Goal: Check status: Check status

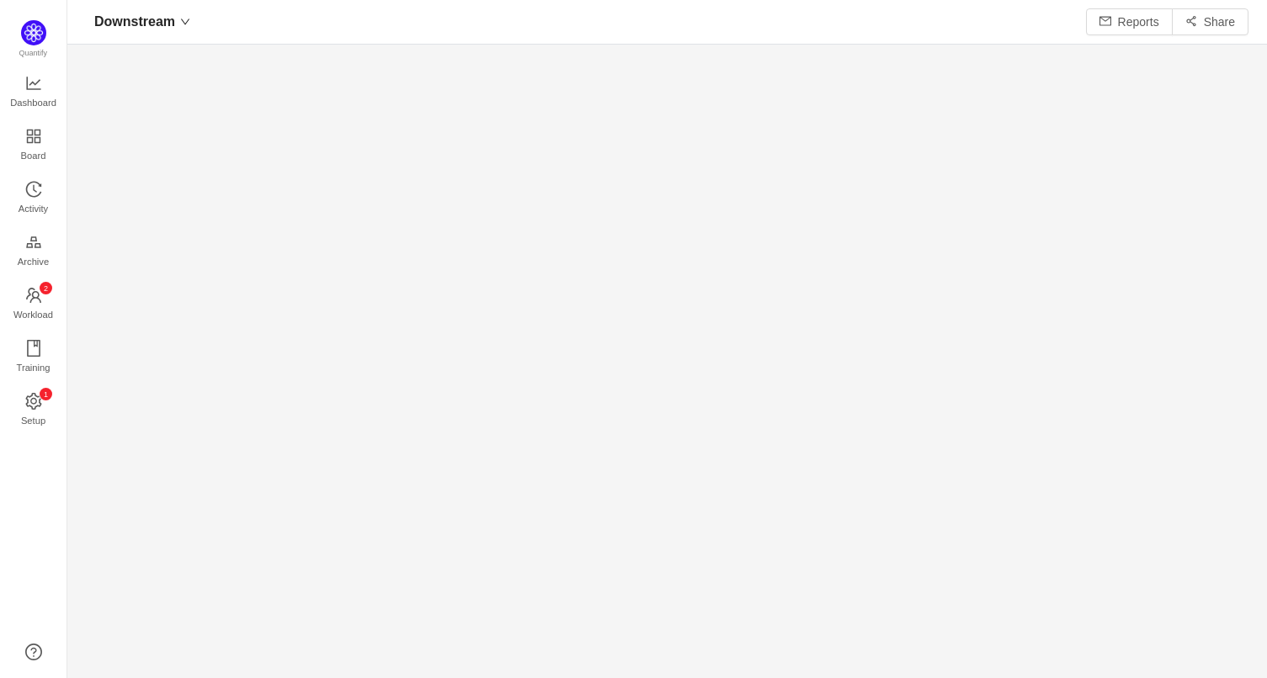
scroll to position [656, 1165]
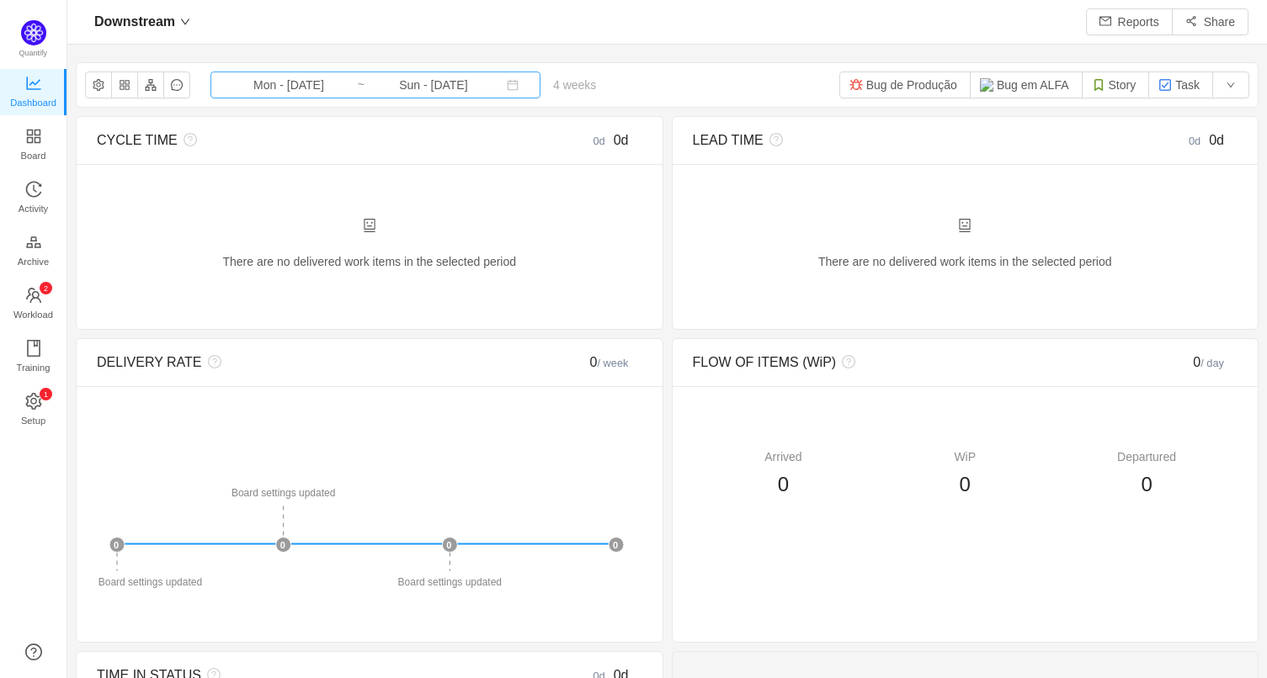
click at [335, 86] on input "Mon - [DATE]" at bounding box center [289, 85] width 136 height 19
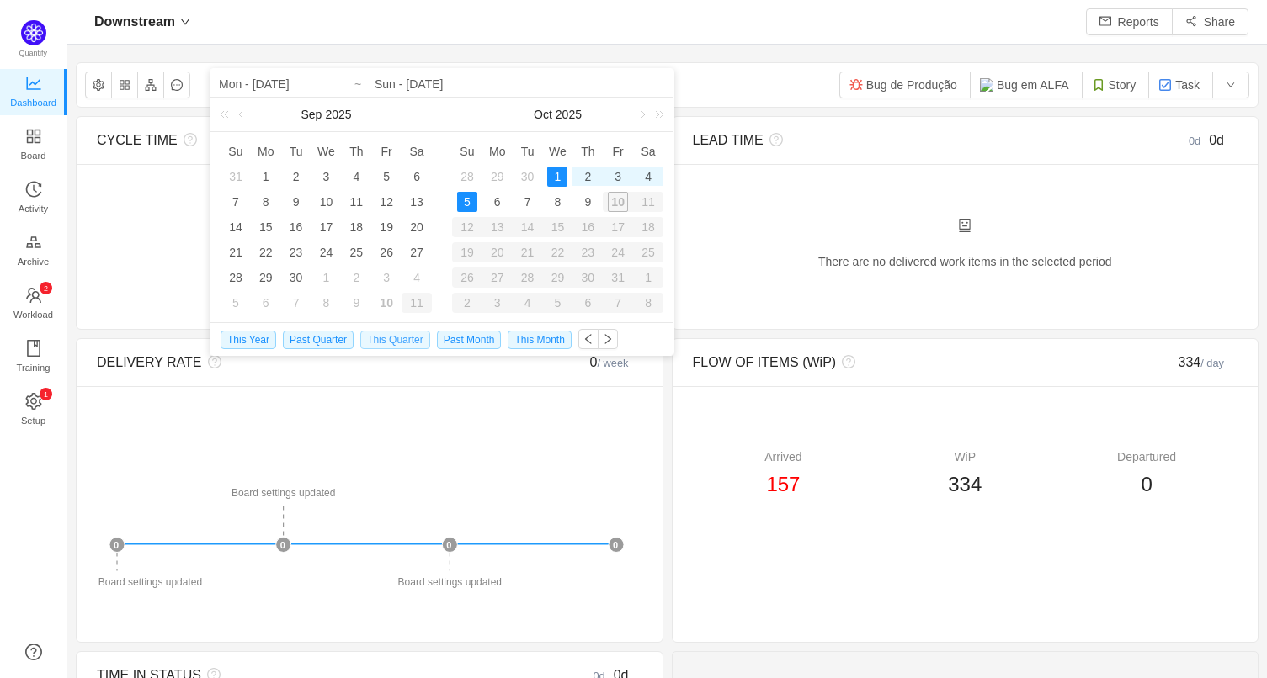
click at [388, 341] on span "This Quarter" at bounding box center [395, 340] width 70 height 19
type input "Wed - [DATE]"
type input "Sun - [DATE]"
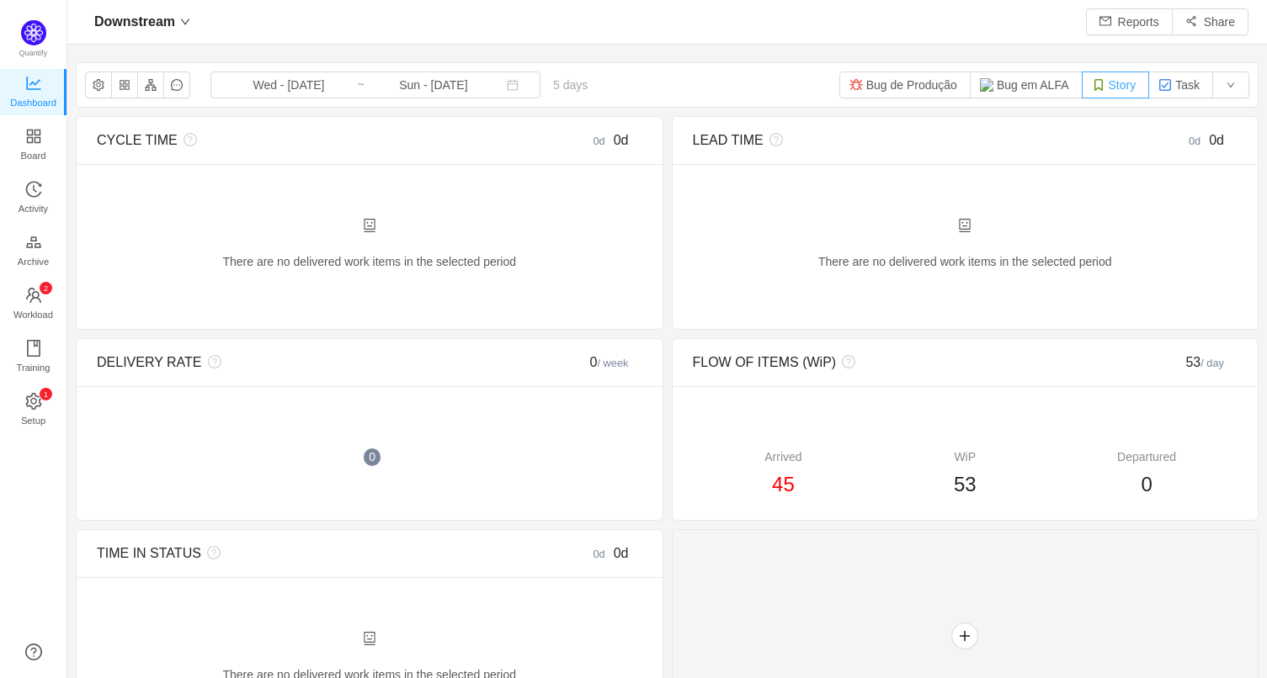
click at [1099, 87] on button "Story" at bounding box center [1116, 85] width 68 height 27
click at [38, 141] on span "Board" at bounding box center [33, 156] width 25 height 34
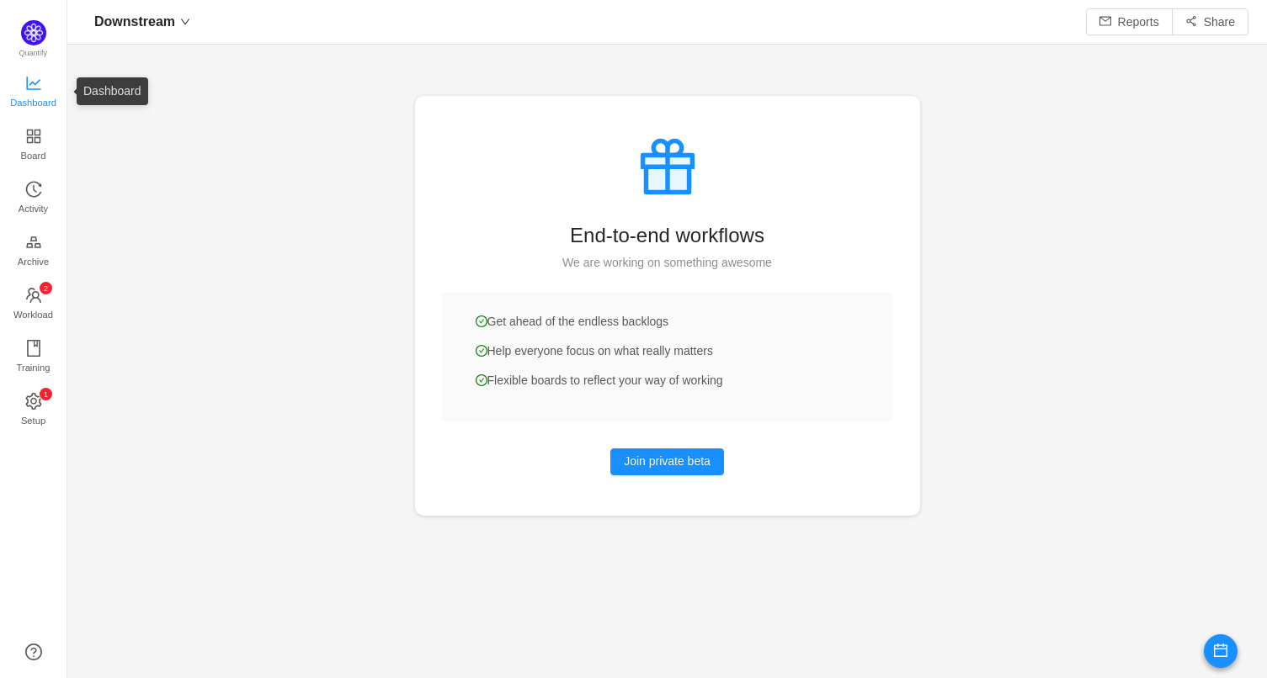
click at [33, 88] on span "Dashboard" at bounding box center [33, 103] width 46 height 34
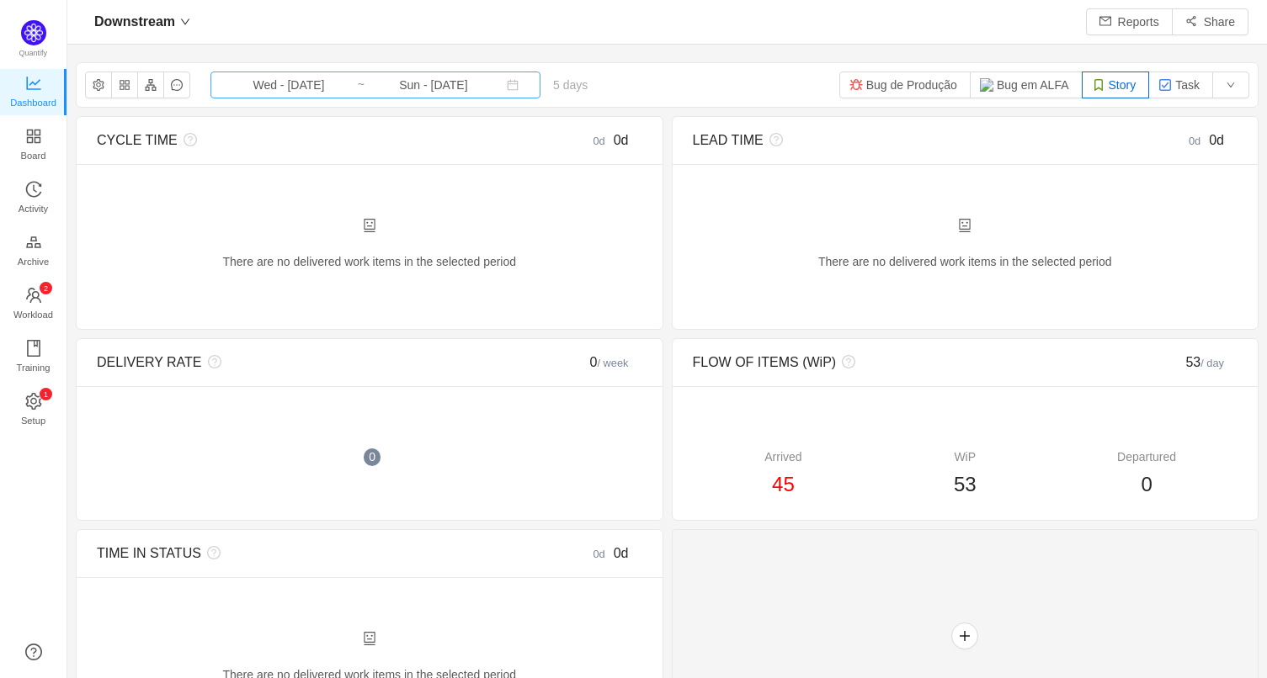
click at [333, 77] on input "Wed - [DATE]" at bounding box center [289, 85] width 136 height 19
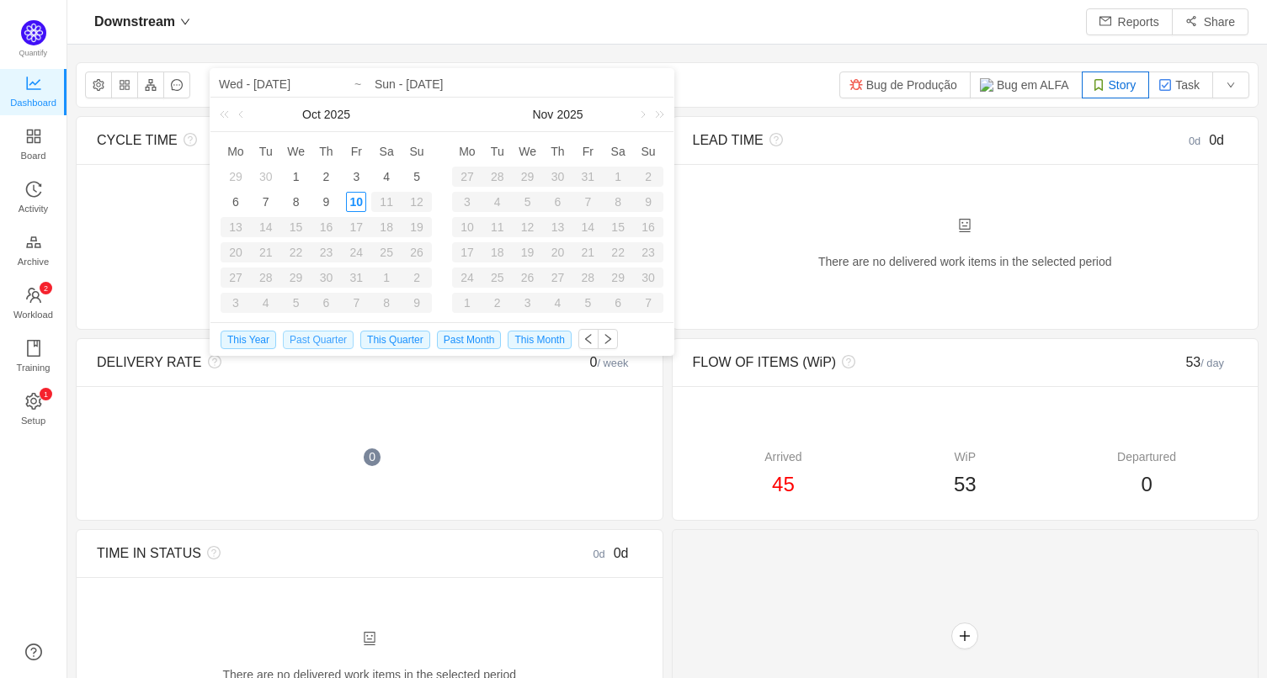
click at [319, 340] on span "Past Quarter" at bounding box center [318, 340] width 71 height 19
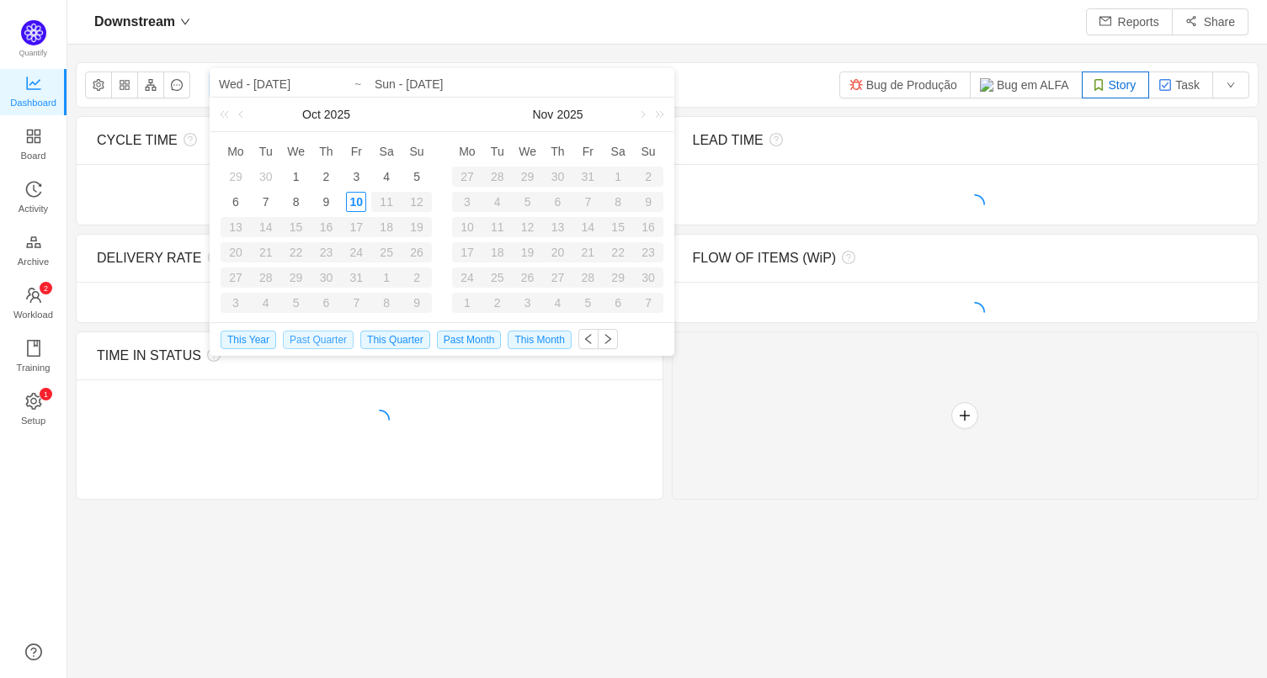
type input "Tue - [DATE]"
